Goal: Task Accomplishment & Management: Manage account settings

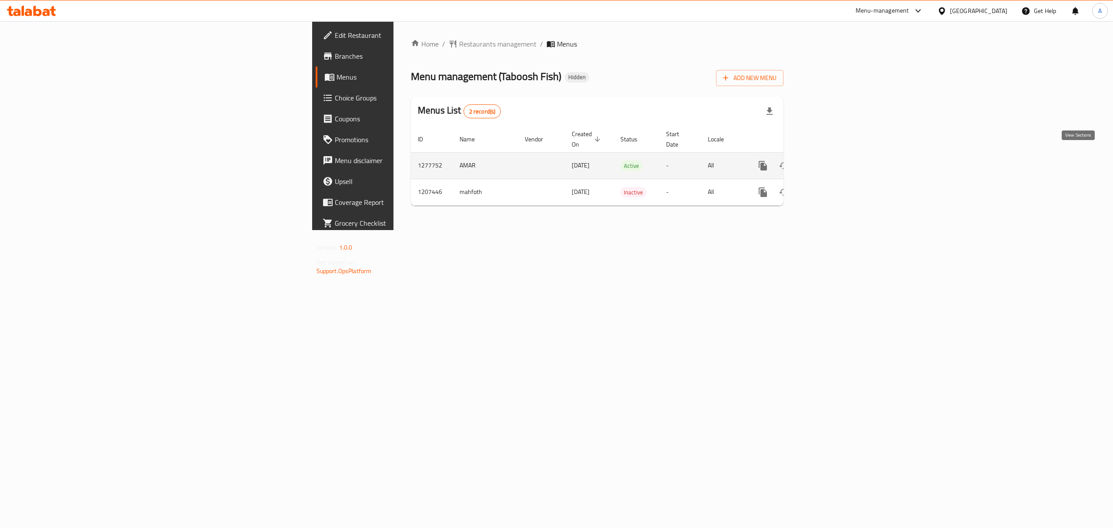
click at [831, 160] on icon "enhanced table" at bounding box center [825, 165] width 10 height 10
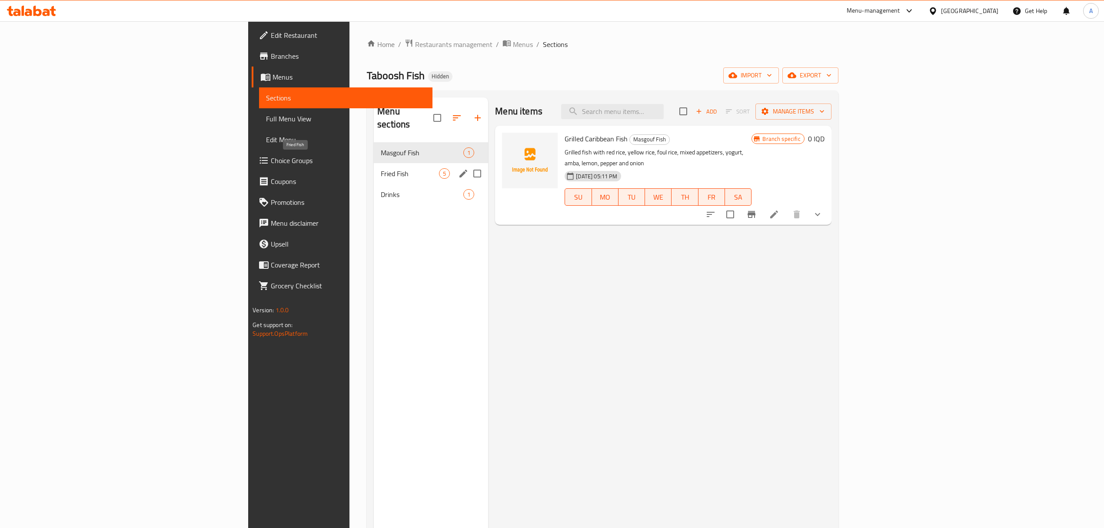
click at [381, 168] on span "Fried Fish" at bounding box center [410, 173] width 58 height 10
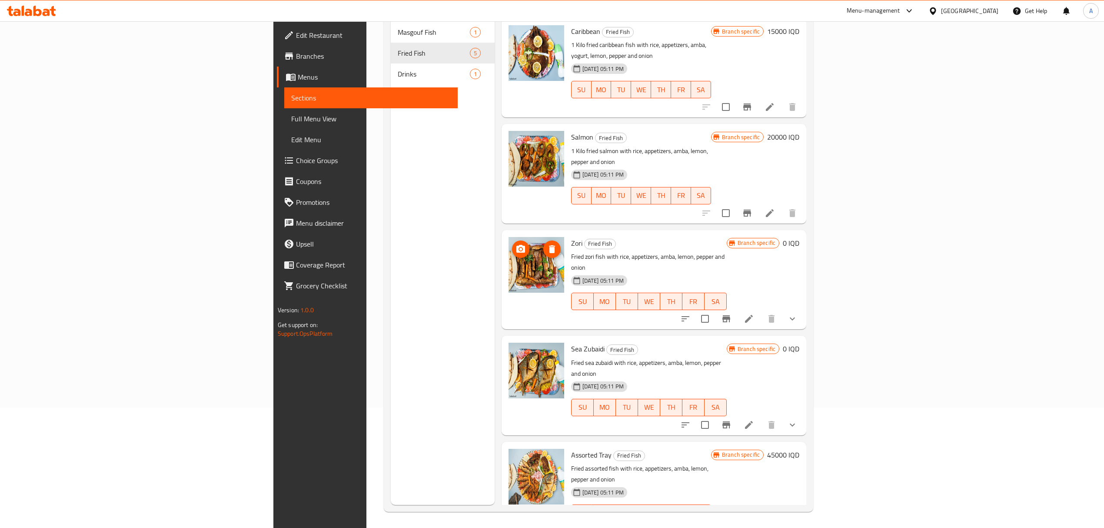
scroll to position [122, 0]
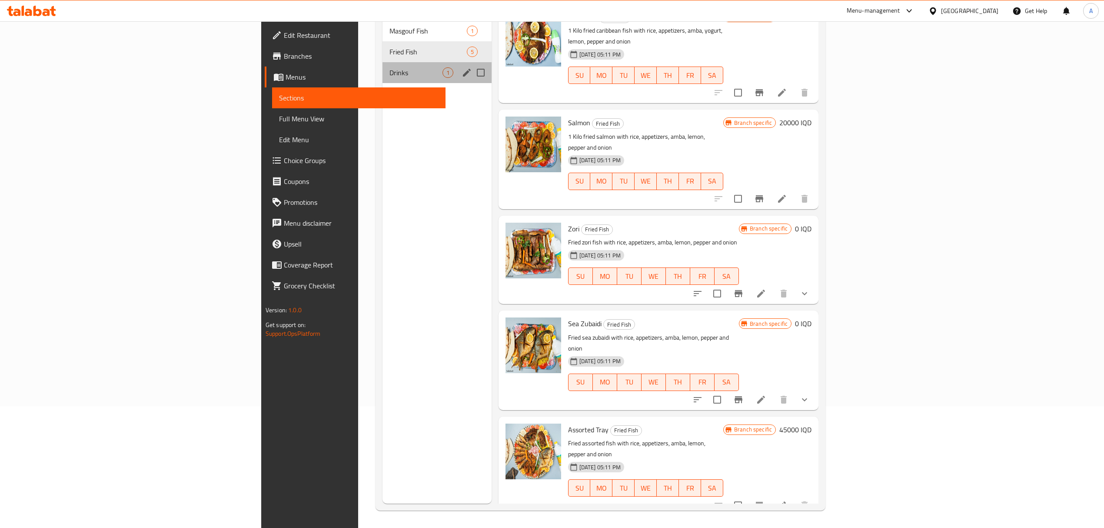
click at [383, 65] on div "Drinks 1" at bounding box center [437, 72] width 109 height 21
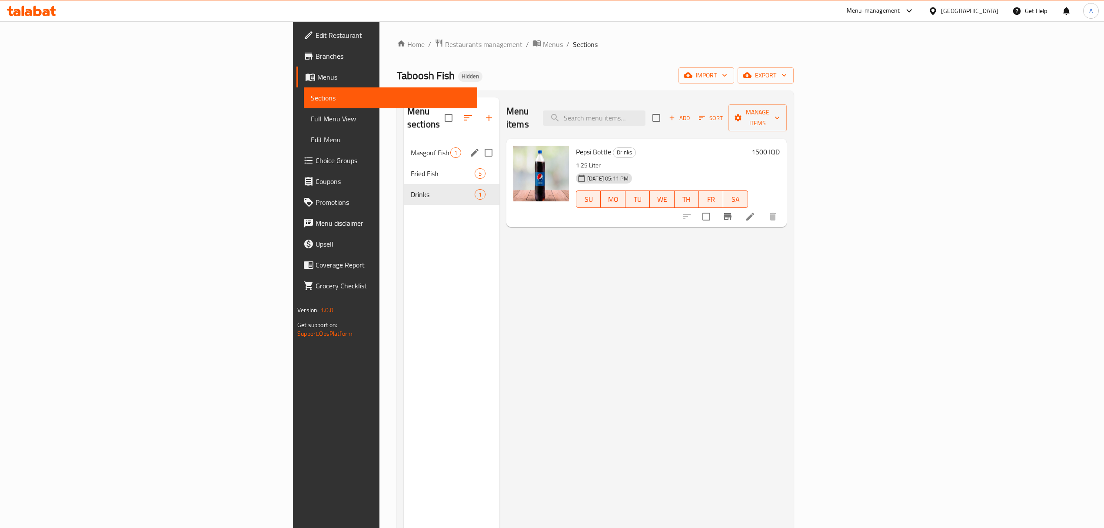
click at [411, 147] on span "Masgouf Fish" at bounding box center [431, 152] width 40 height 10
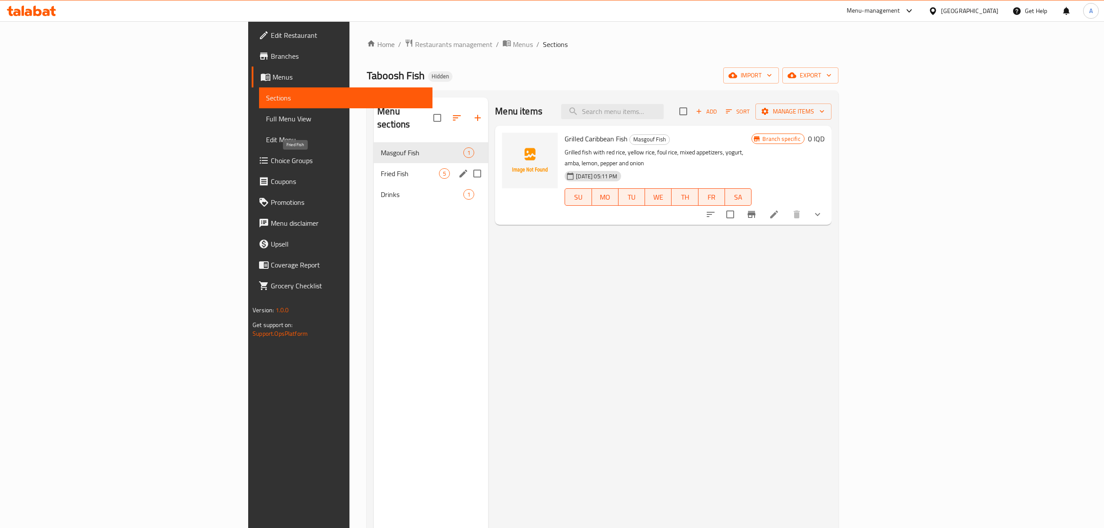
click at [381, 168] on span "Fried Fish" at bounding box center [410, 173] width 58 height 10
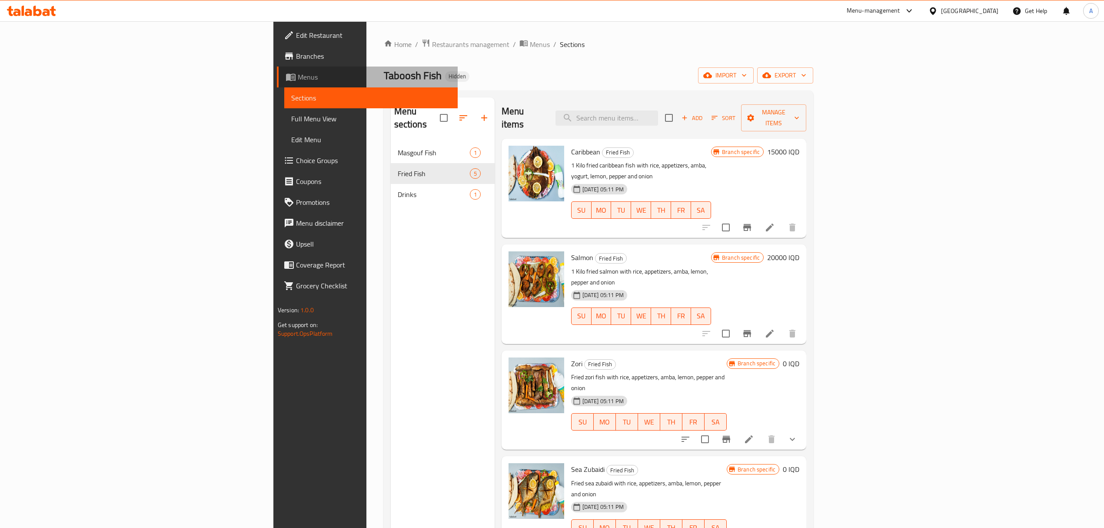
click at [277, 67] on link "Menus" at bounding box center [367, 77] width 181 height 21
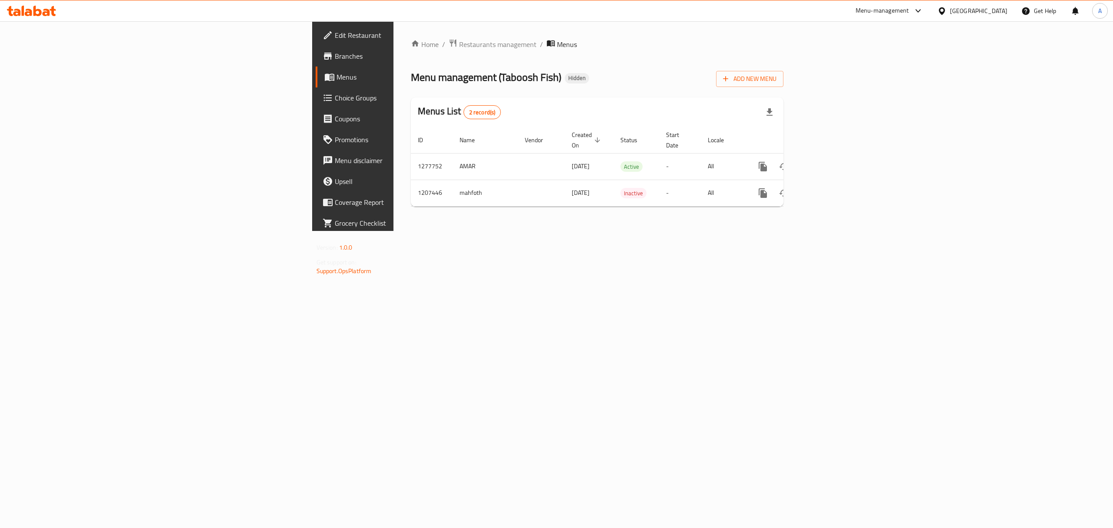
click at [335, 57] on span "Branches" at bounding box center [413, 56] width 156 height 10
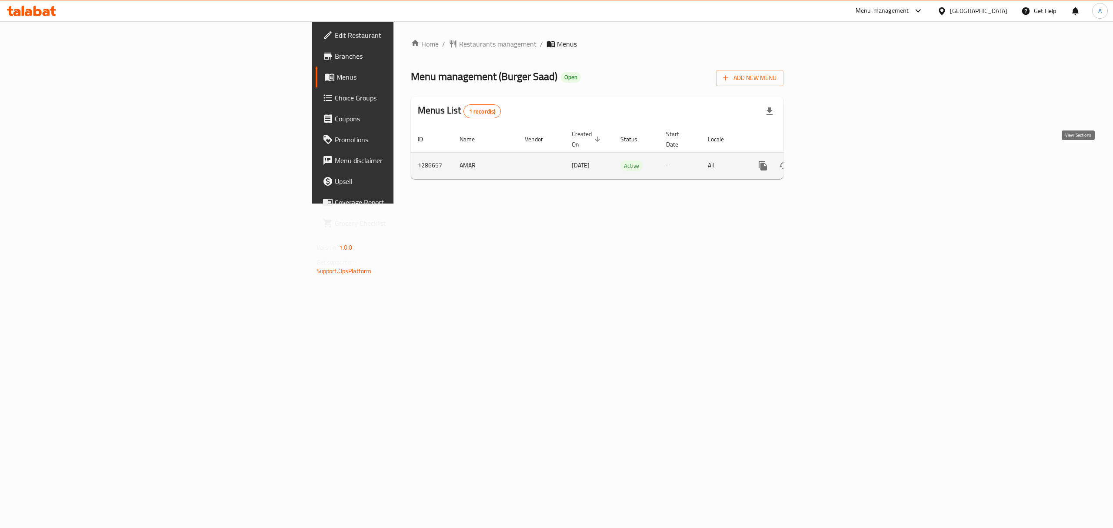
click at [836, 155] on link "enhanced table" at bounding box center [825, 165] width 21 height 21
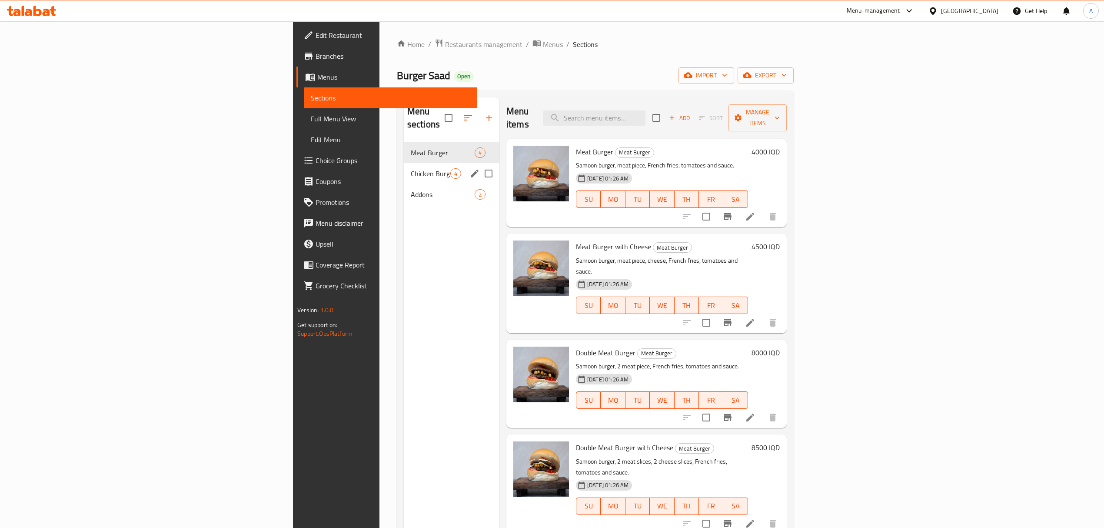
click at [404, 163] on div "Chicken Burger 4" at bounding box center [452, 173] width 96 height 21
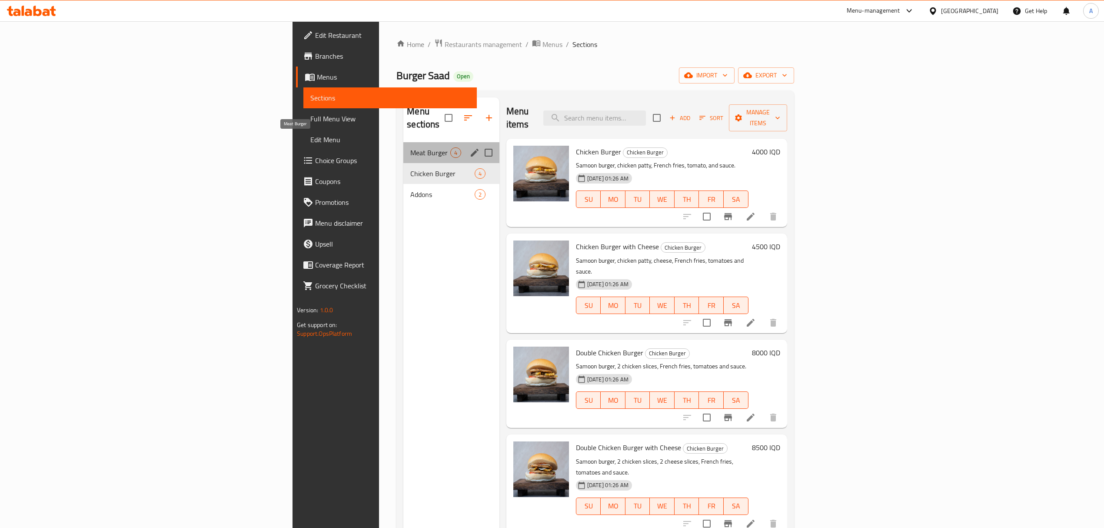
click at [410, 147] on span "Meat Burger" at bounding box center [430, 152] width 40 height 10
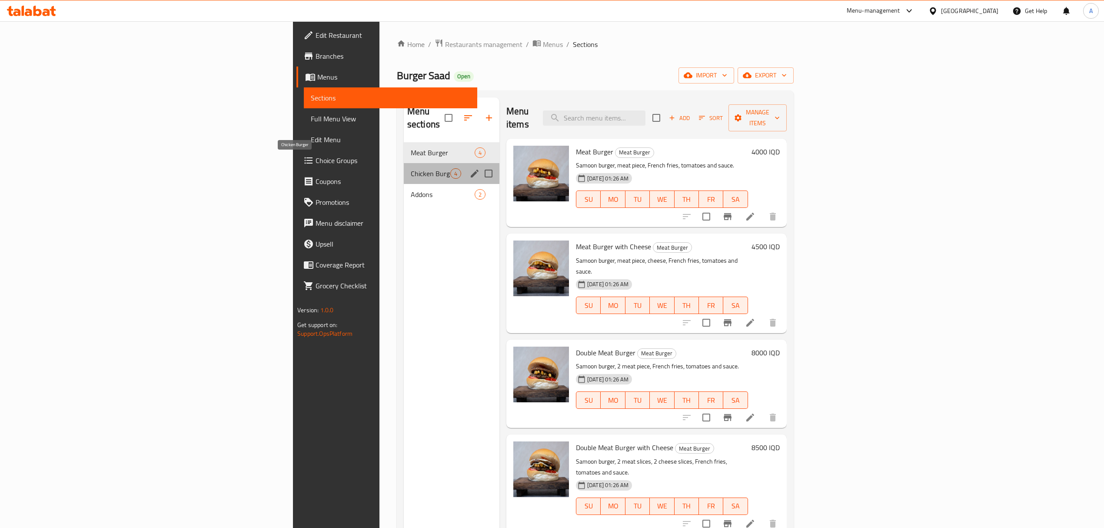
click at [411, 168] on span "Chicken Burger" at bounding box center [431, 173] width 40 height 10
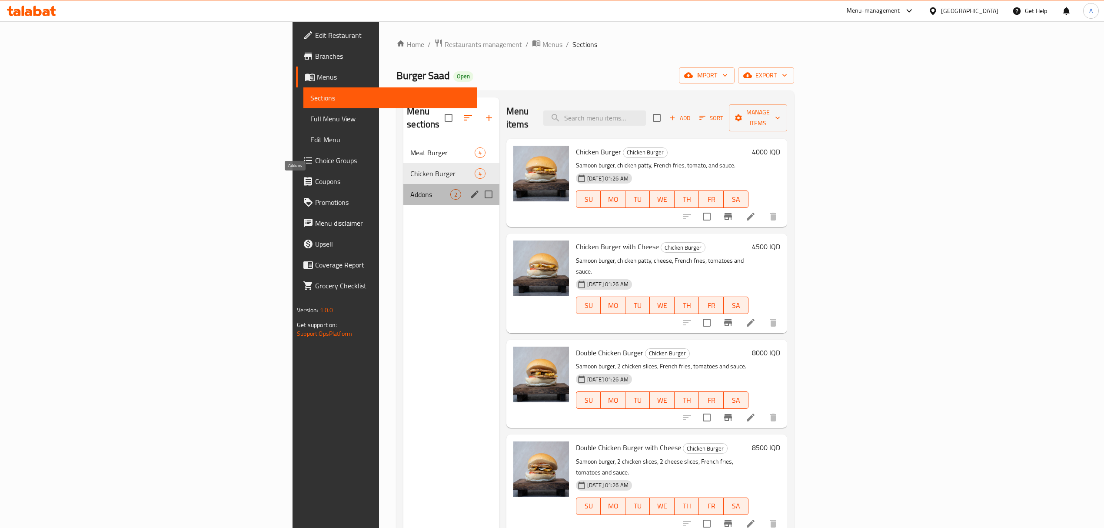
click at [410, 189] on span "Addons" at bounding box center [430, 194] width 40 height 10
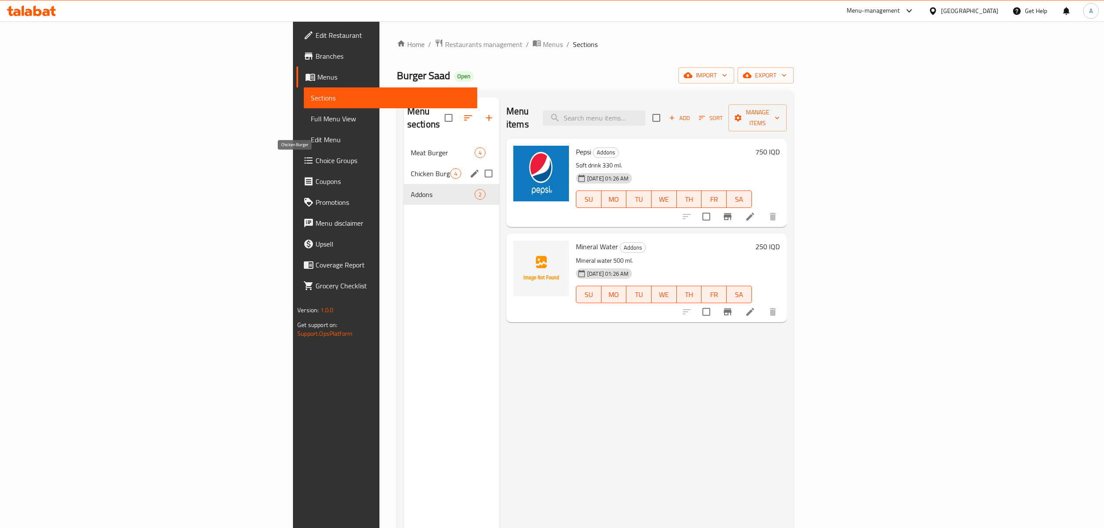
click at [411, 168] on span "Chicken Burger" at bounding box center [431, 173] width 40 height 10
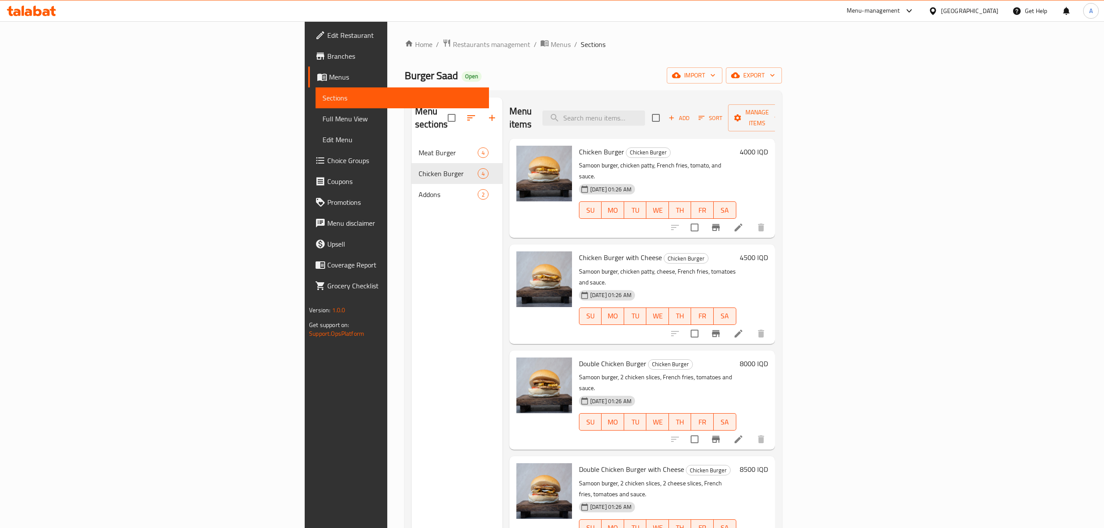
click at [412, 117] on div "Menu sections" at bounding box center [457, 117] width 91 height 41
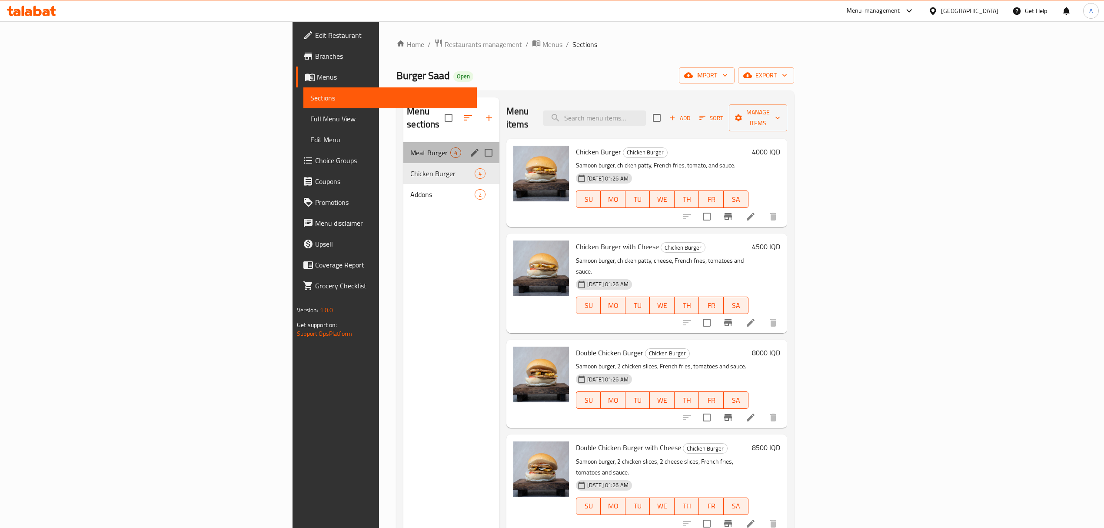
click at [403, 142] on div "Meat Burger 4" at bounding box center [451, 152] width 96 height 21
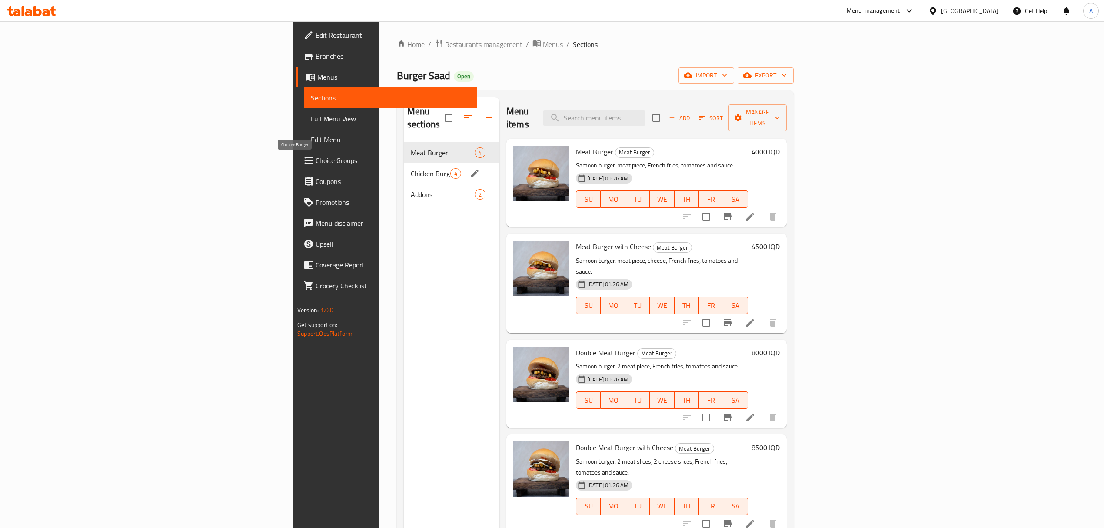
click at [411, 168] on span "Chicken Burger" at bounding box center [431, 173] width 40 height 10
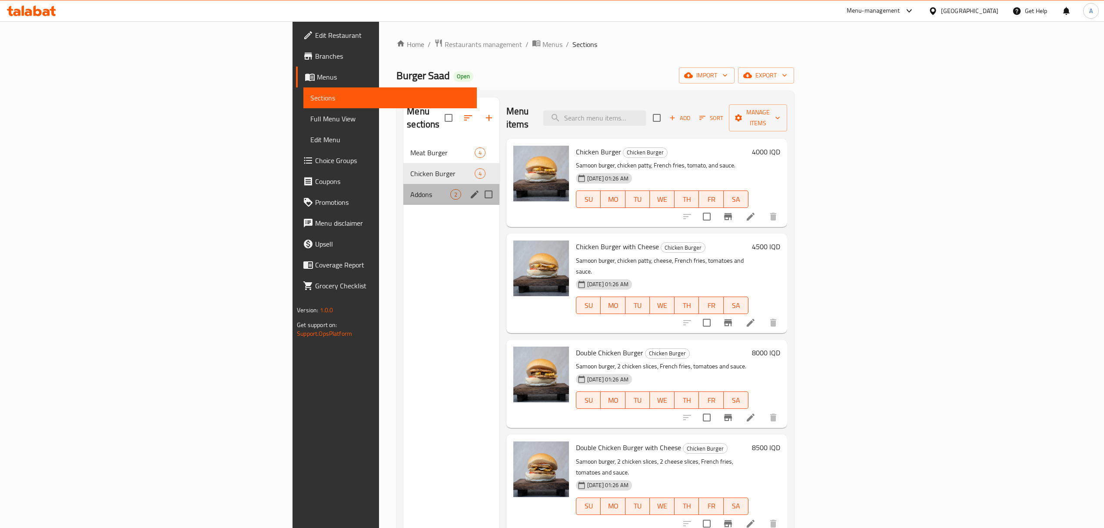
click at [403, 184] on div "Addons 2" at bounding box center [451, 194] width 96 height 21
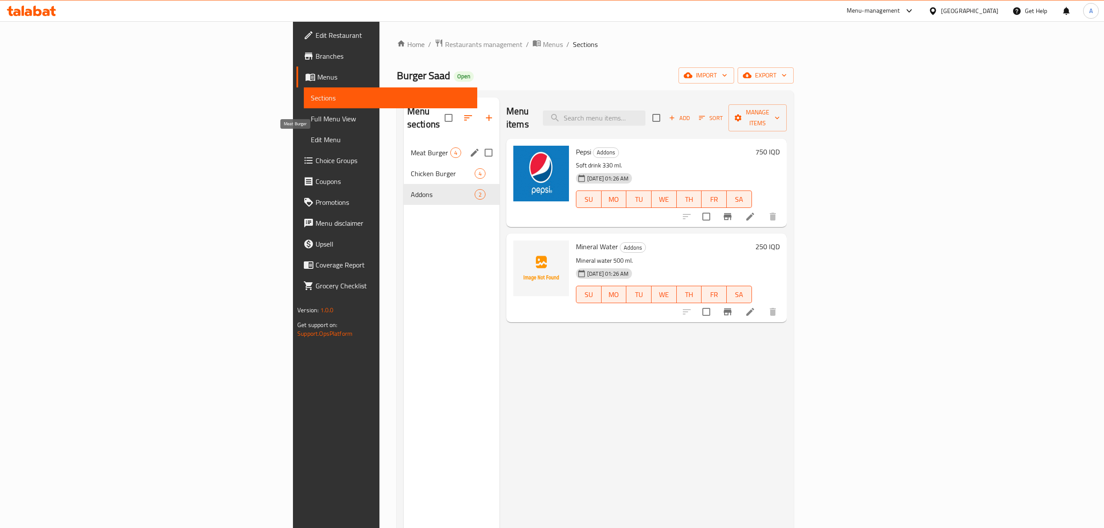
click at [411, 147] on span "Meat Burger" at bounding box center [431, 152] width 40 height 10
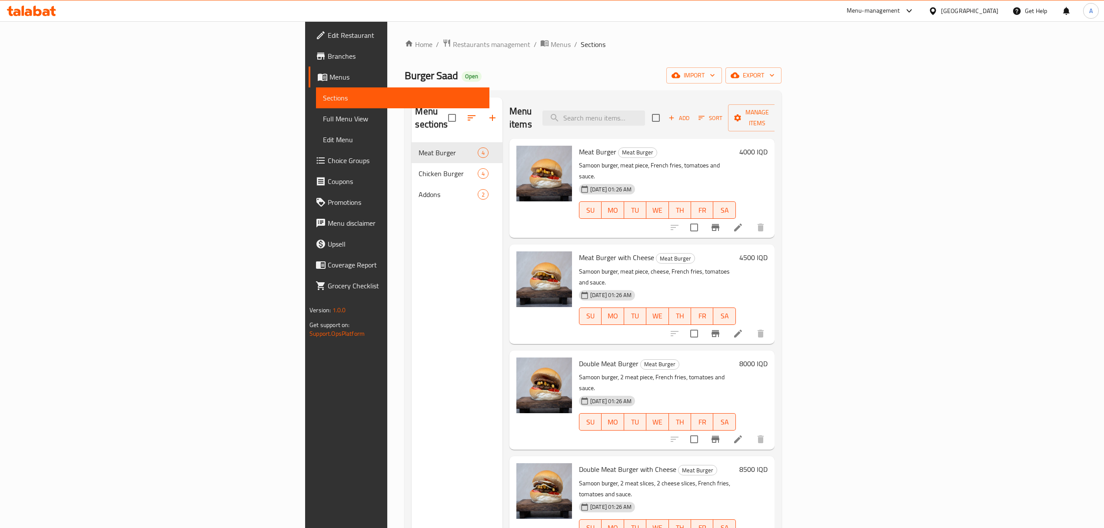
scroll to position [58, 0]
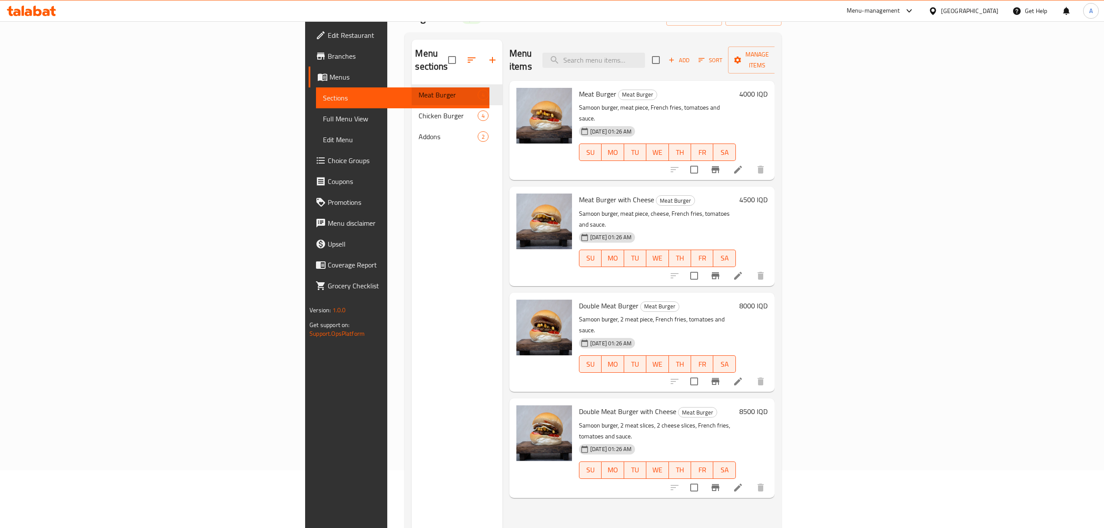
click at [736, 88] on h6 "Meat Burger Meat Burger" at bounding box center [657, 94] width 157 height 12
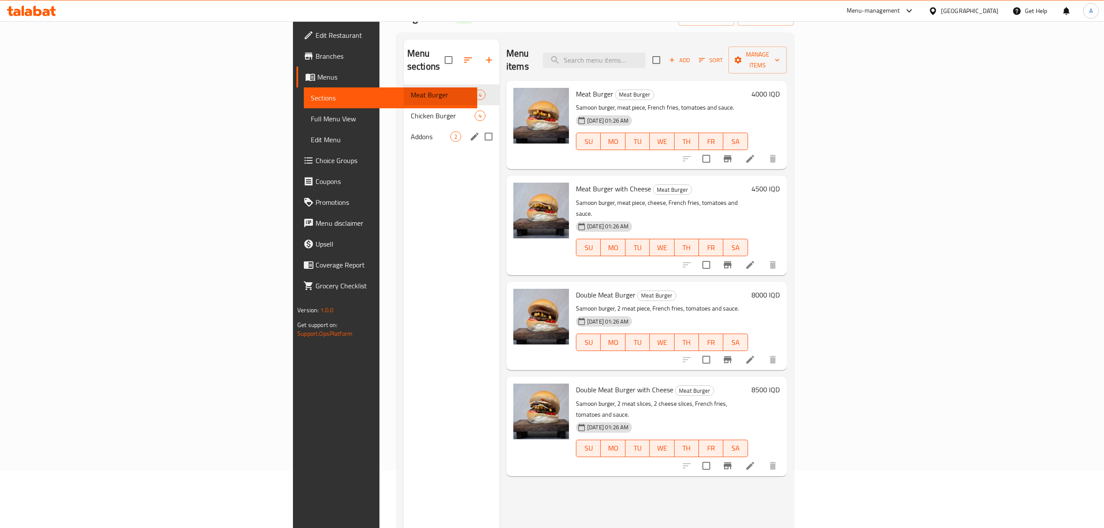
click at [404, 109] on div "Chicken Burger 4" at bounding box center [452, 115] width 96 height 21
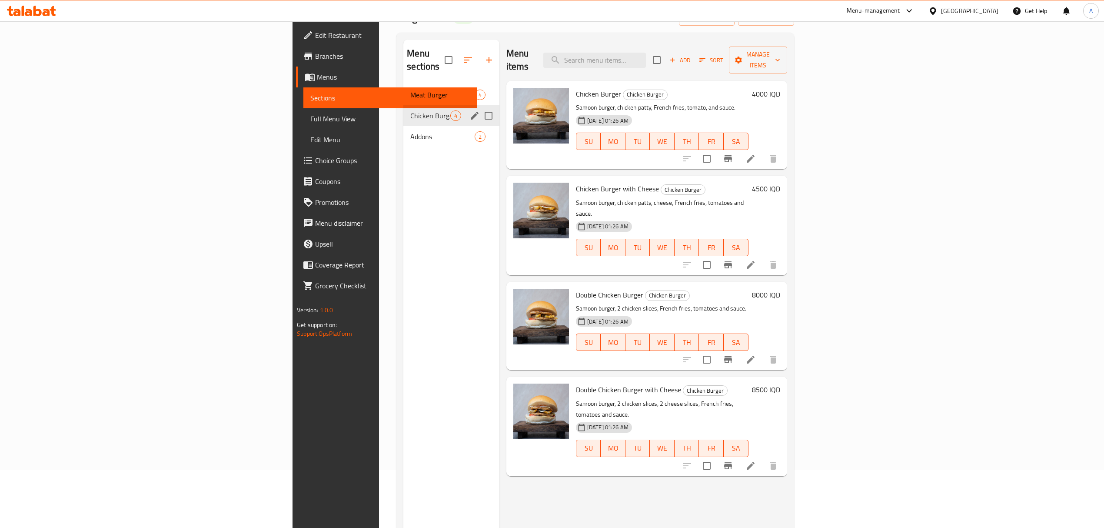
click at [403, 90] on div "Meat Burger 4" at bounding box center [451, 94] width 96 height 21
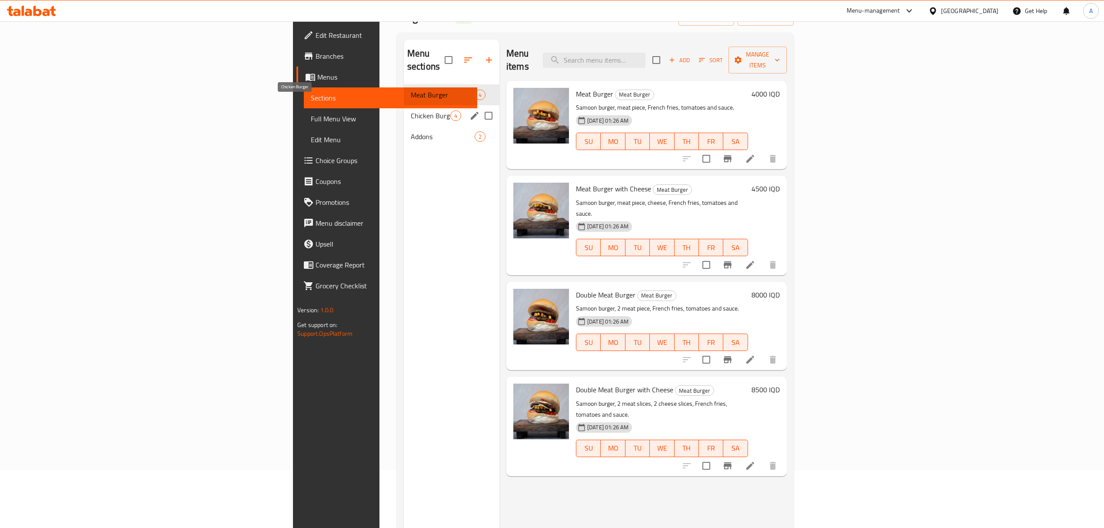
click at [411, 110] on span "Chicken Burger" at bounding box center [431, 115] width 40 height 10
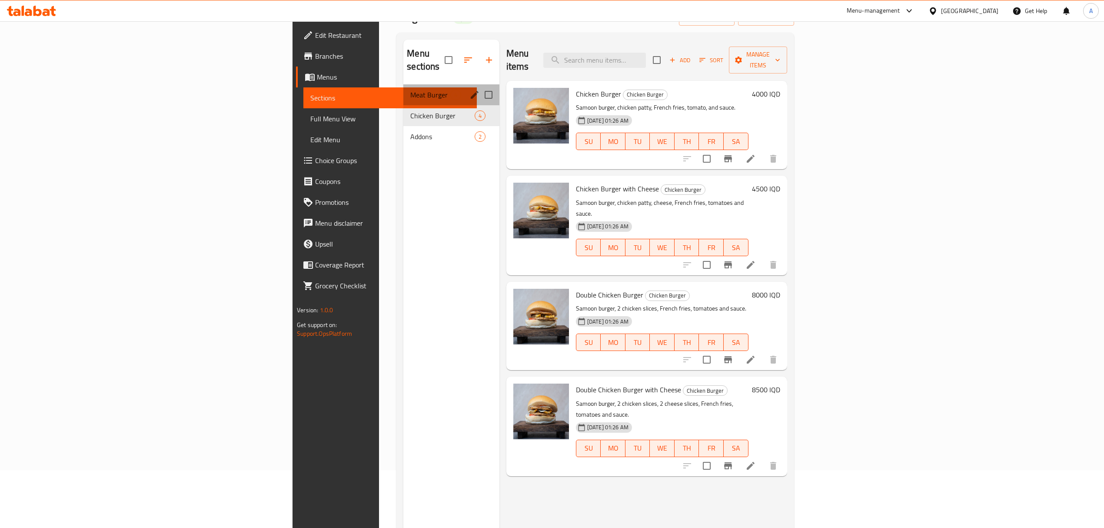
click at [403, 84] on div "Meat Burger 4" at bounding box center [451, 94] width 96 height 21
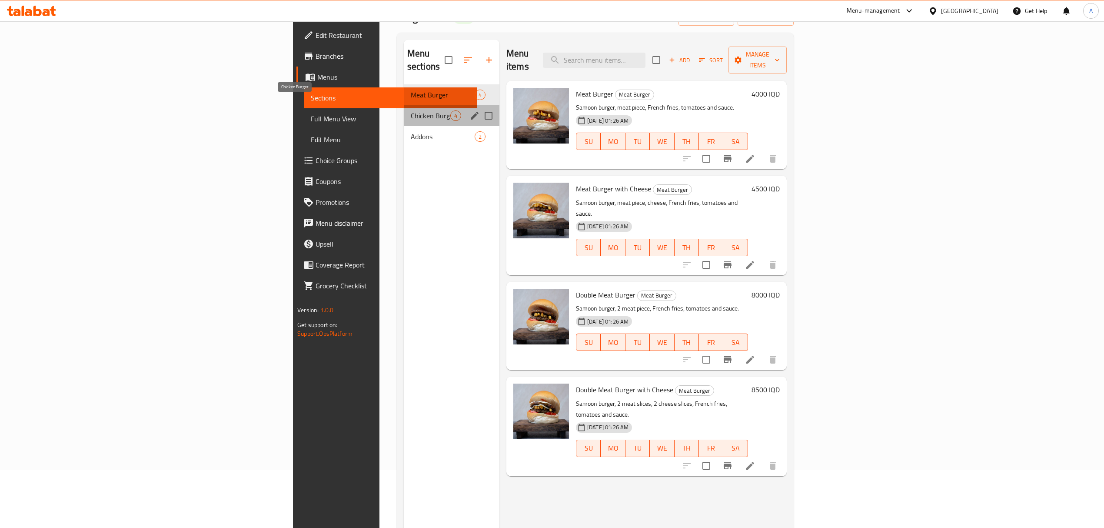
click at [411, 110] on span "Chicken Burger" at bounding box center [431, 115] width 40 height 10
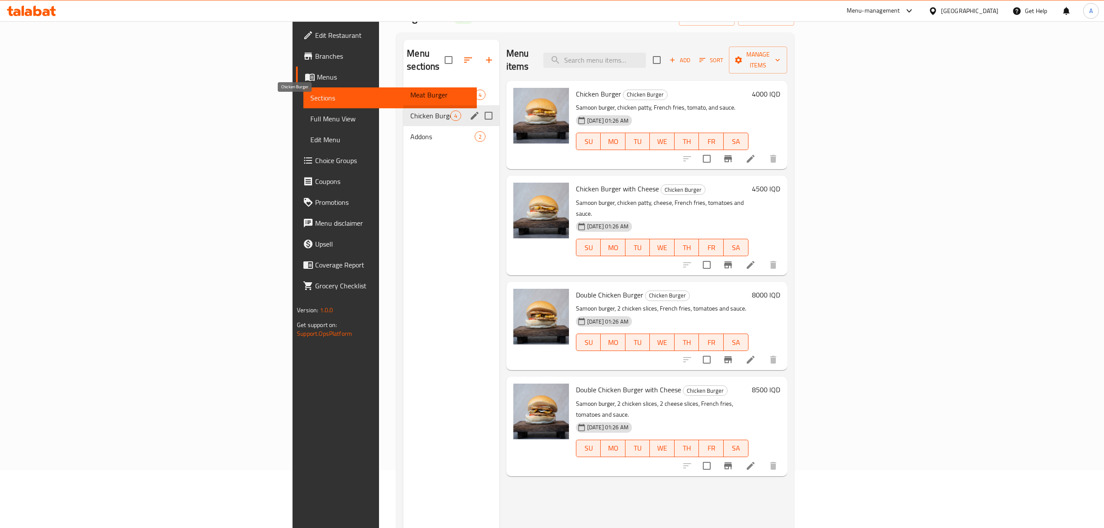
click at [410, 110] on span "Chicken Burger" at bounding box center [430, 115] width 40 height 10
click at [403, 90] on div "Meat Burger 4" at bounding box center [451, 94] width 96 height 21
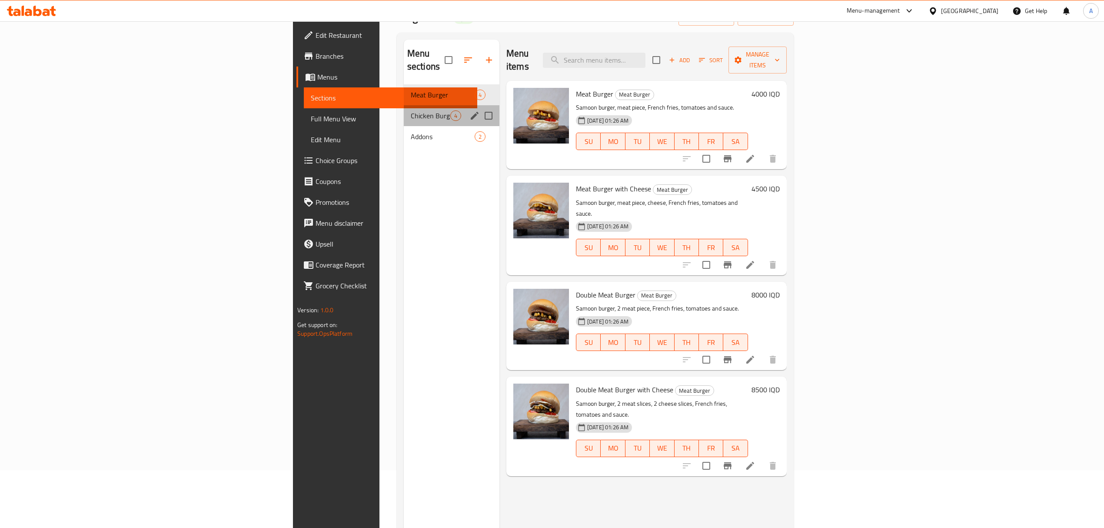
click at [404, 105] on div "Chicken Burger 4" at bounding box center [452, 115] width 96 height 21
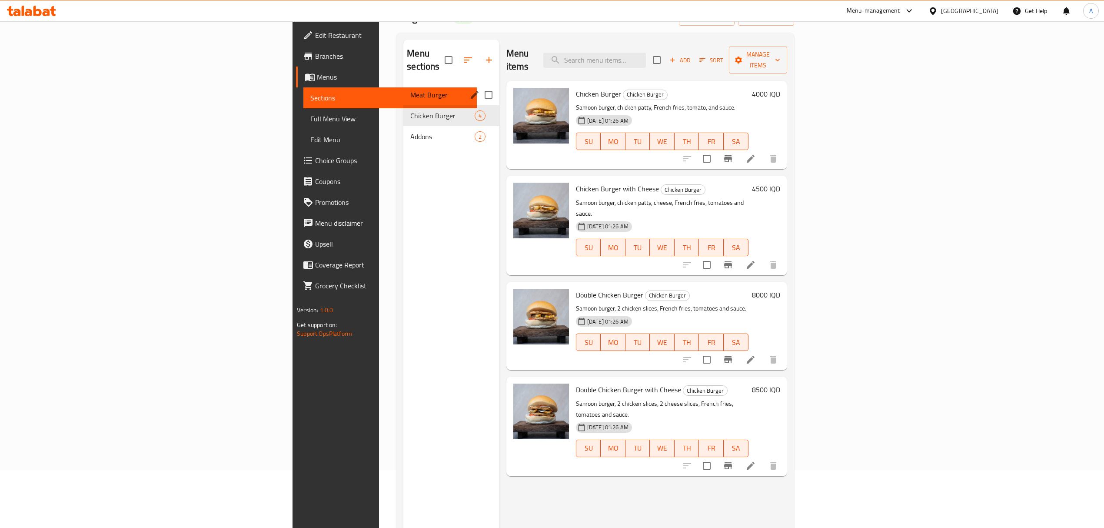
click at [403, 84] on div "Meat Burger 4" at bounding box center [451, 94] width 96 height 21
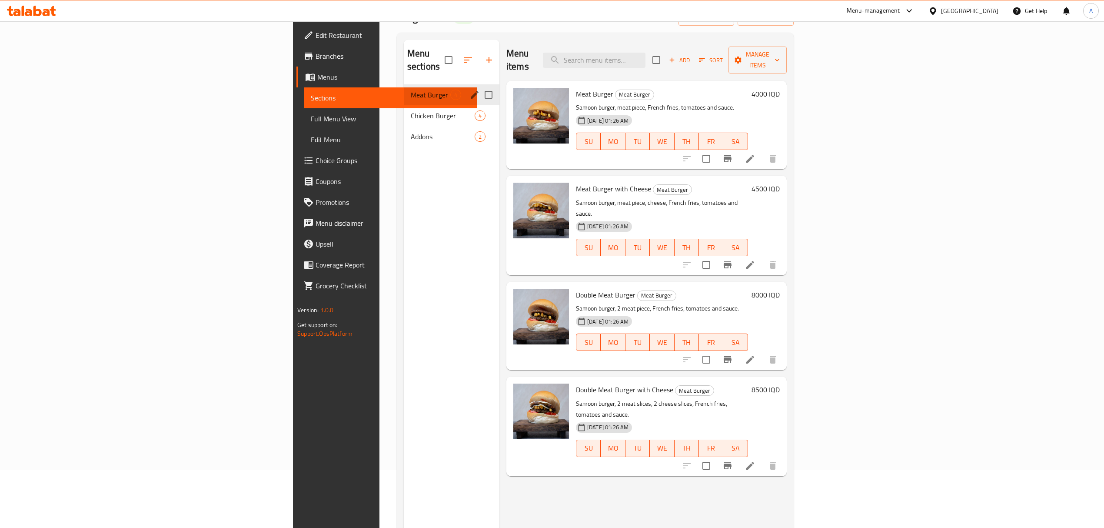
click at [404, 88] on div "Meat Burger 4" at bounding box center [452, 94] width 96 height 21
click at [404, 90] on div "Meat Burger 4" at bounding box center [452, 94] width 96 height 21
click at [411, 110] on span "Chicken Burger" at bounding box center [431, 115] width 40 height 10
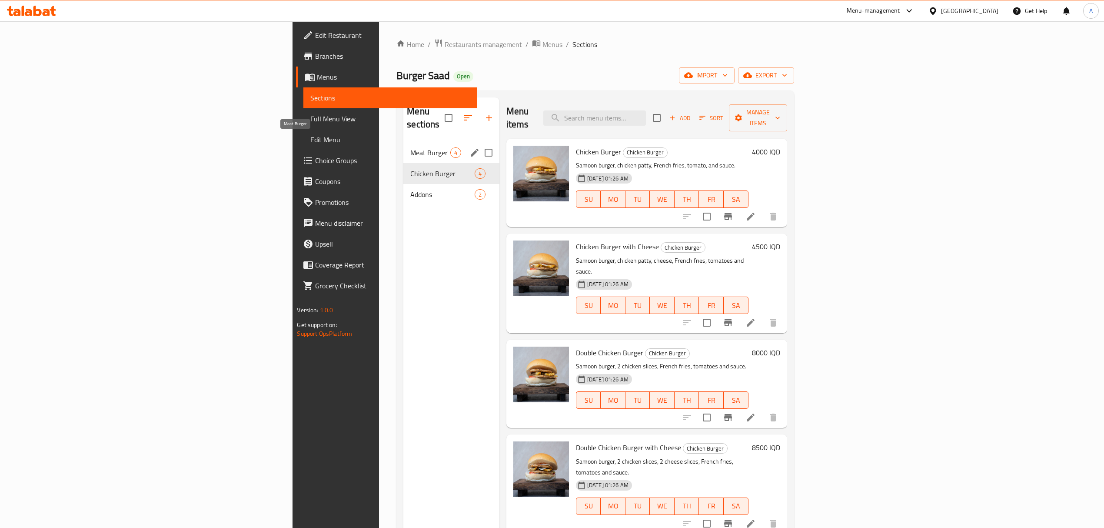
click at [410, 147] on span "Meat Burger" at bounding box center [430, 152] width 40 height 10
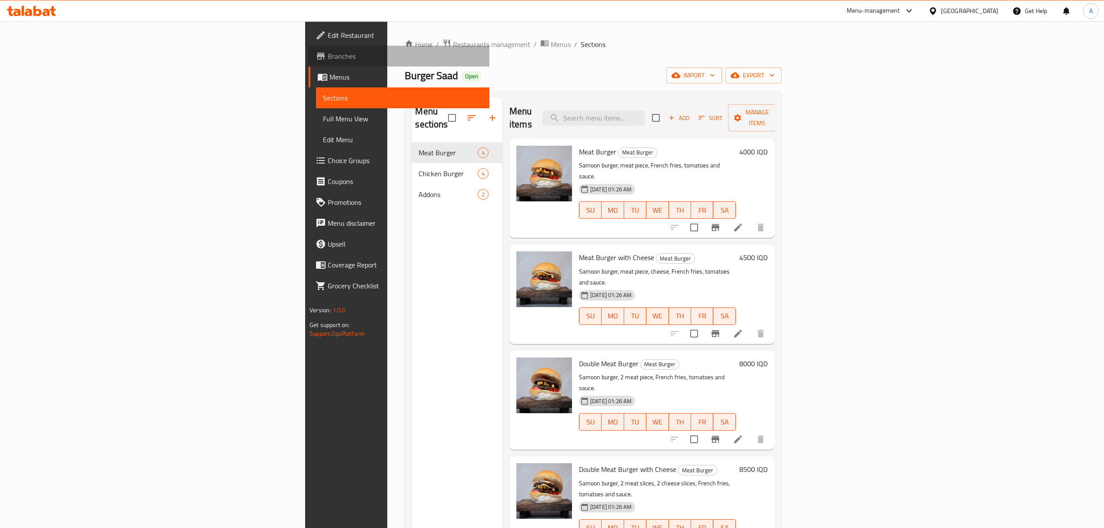
click at [328, 54] on span "Branches" at bounding box center [405, 56] width 155 height 10
